Goal: Navigation & Orientation: Find specific page/section

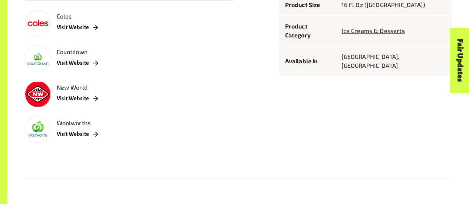
scroll to position [520, 0]
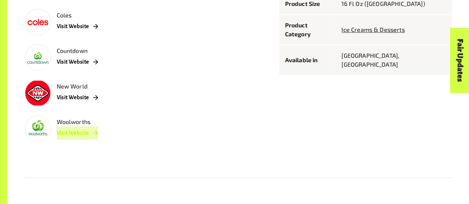
click at [99, 137] on icon at bounding box center [95, 133] width 7 height 7
click at [97, 99] on icon at bounding box center [96, 97] width 5 height 5
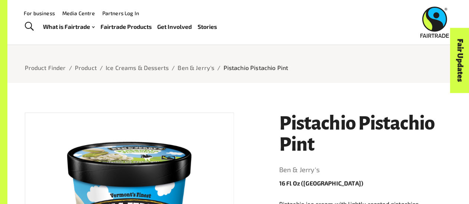
scroll to position [32, 0]
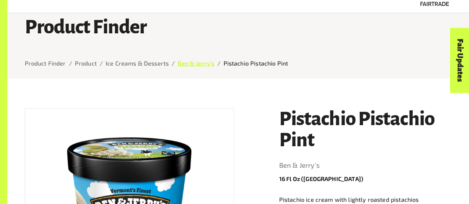
click at [181, 65] on link "Ben & Jerry's" at bounding box center [196, 63] width 37 height 7
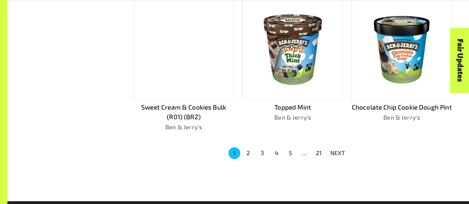
scroll to position [528, 0]
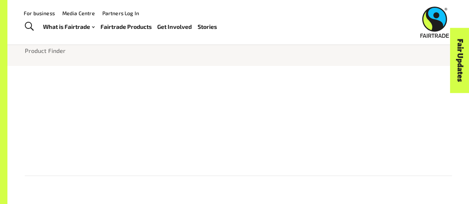
scroll to position [41, 0]
